Goal: Communication & Community: Answer question/provide support

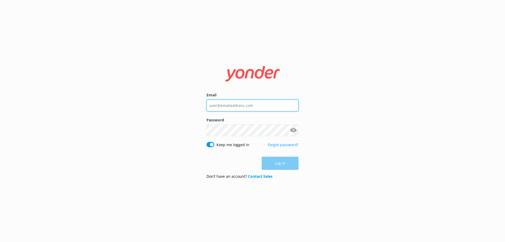
type input "[EMAIL_ADDRESS][DOMAIN_NAME]"
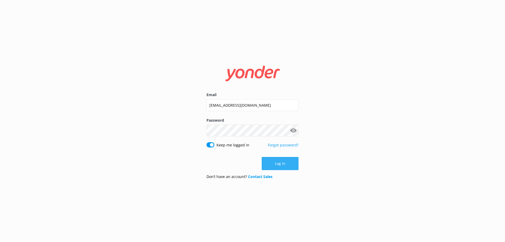
drag, startPoint x: 270, startPoint y: 171, endPoint x: 279, endPoint y: 165, distance: 10.7
click at [271, 171] on form "Email [EMAIL_ADDRESS][DOMAIN_NAME] Password Show password Keep me logged in For…" at bounding box center [253, 120] width 92 height 125
click at [279, 165] on button "Log in" at bounding box center [280, 163] width 37 height 13
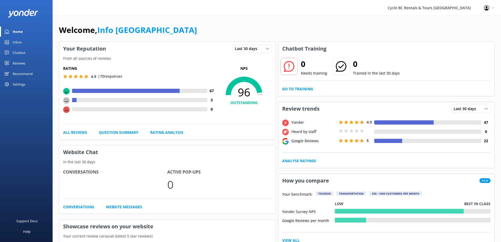
click at [9, 43] on link "Inbox" at bounding box center [26, 42] width 53 height 11
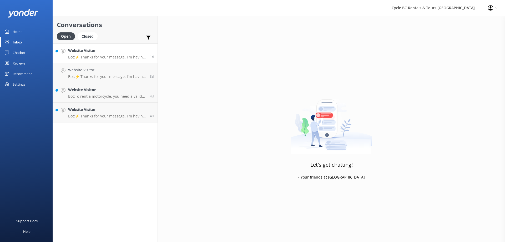
click at [125, 57] on p "Bot: ⚡ Thanks for your message. I'm having a difficult time finding the right a…" at bounding box center [107, 57] width 78 height 5
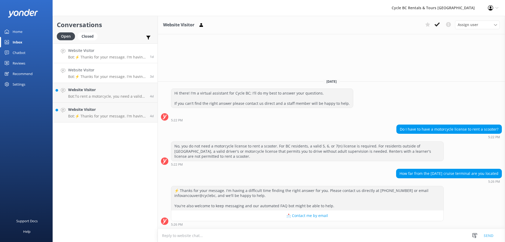
click at [127, 75] on p "Bot: ⚡ Thanks for your message. I'm having a difficult time finding the right a…" at bounding box center [107, 76] width 78 height 5
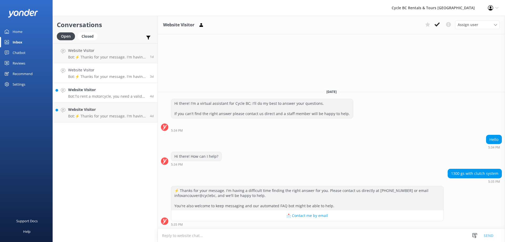
click at [124, 93] on div "Website Visitor Bot: To rent a motorcycle, you need a valid driver's license wi…" at bounding box center [107, 93] width 78 height 12
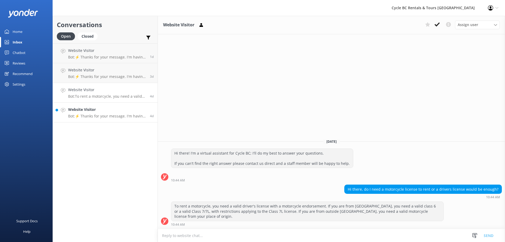
click at [122, 111] on h4 "Website Visitor" at bounding box center [107, 110] width 78 height 6
